Goal: Task Accomplishment & Management: Use online tool/utility

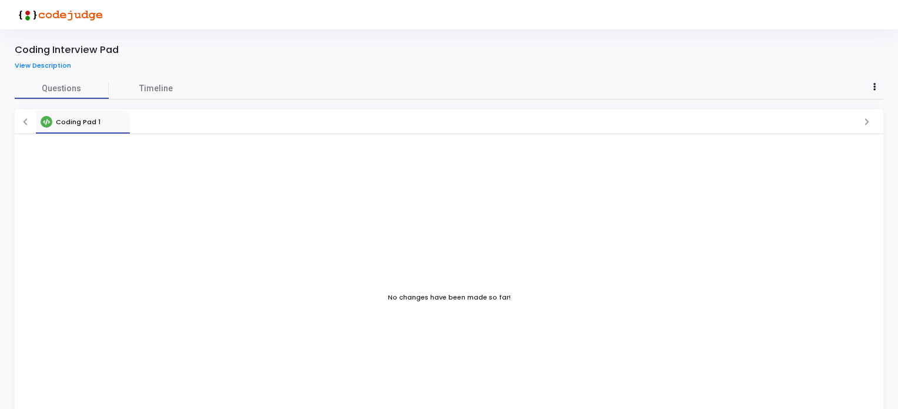
scroll to position [39, 0]
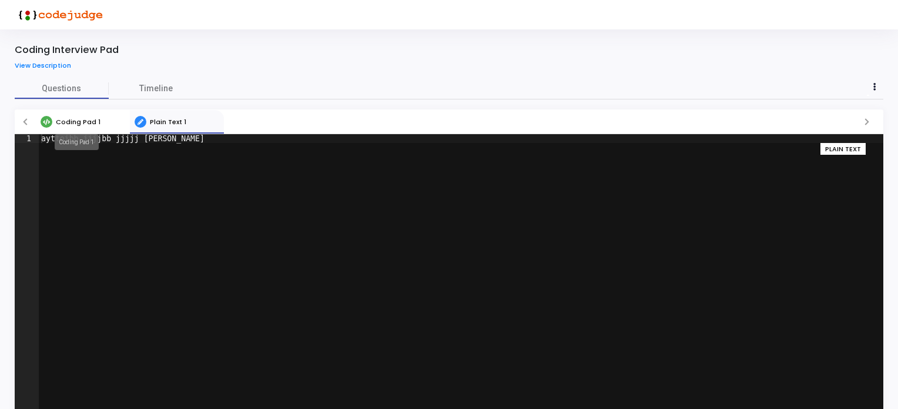
click at [83, 122] on span "Coding Pad 1" at bounding box center [78, 121] width 45 height 9
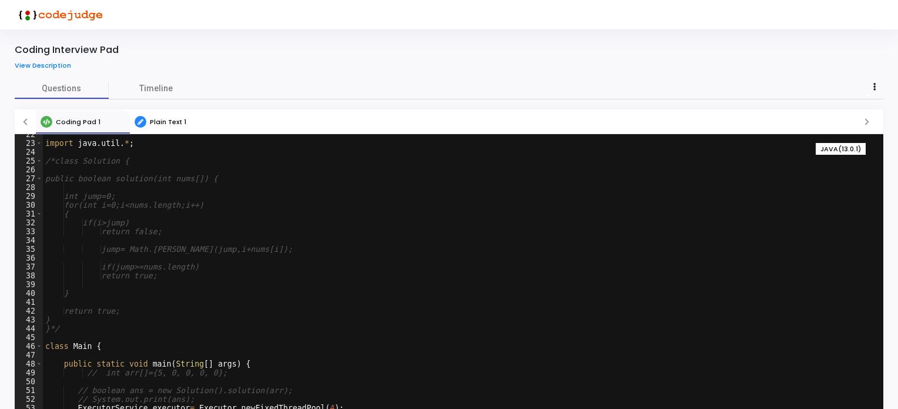
scroll to position [39, 0]
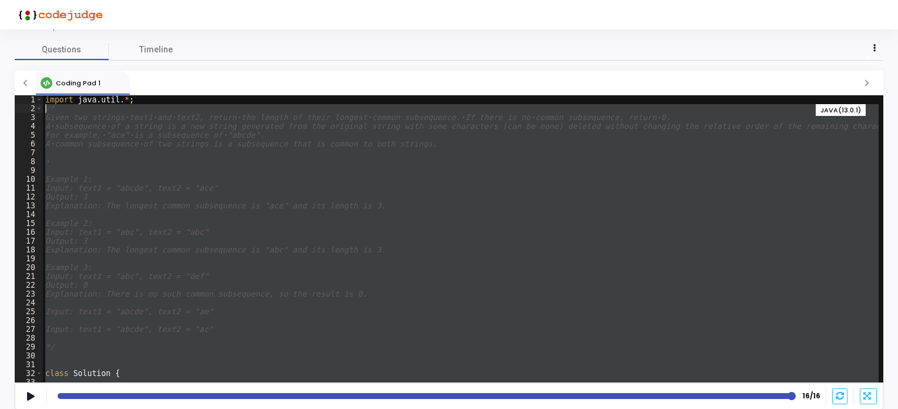
drag, startPoint x: 55, startPoint y: 376, endPoint x: 35, endPoint y: 111, distance: 266.4
click at [35, 111] on div "} 1 2 3 4 5 6 7 8 9 10 11 12 13 14 15 16 17 18 19 20 21 22 23 24 25 26 27 28 29…" at bounding box center [449, 238] width 869 height 287
type textarea "/* Given two strings text1 and text2, return the length of their longest common…"
click at [150, 43] on span "Timeline" at bounding box center [156, 49] width 34 height 12
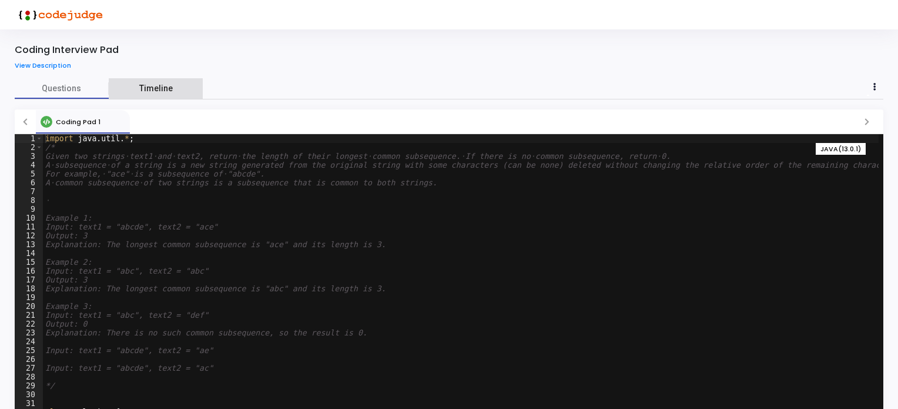
click at [157, 89] on span "Timeline" at bounding box center [156, 88] width 34 height 12
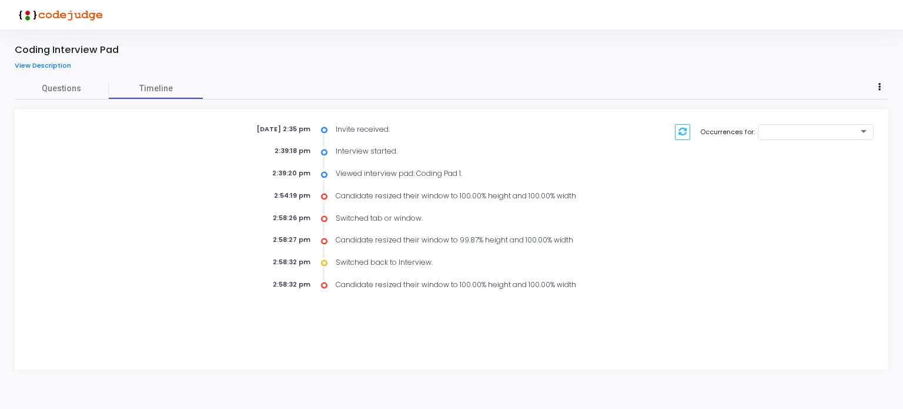
click at [296, 190] on div "2:54:19 pm" at bounding box center [245, 195] width 153 height 10
